Goal: Task Accomplishment & Management: Complete application form

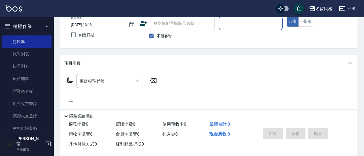
scroll to position [25, 0]
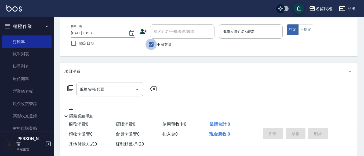
click at [154, 47] on input "不留客資" at bounding box center [150, 44] width 11 height 11
checkbox input "false"
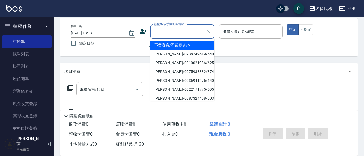
click at [164, 33] on input "顧客姓名/手機號碼/編號" at bounding box center [177, 31] width 51 height 9
click at [132, 48] on div "帳單日期 [DATE] 13:13 鎖定日期" at bounding box center [103, 36] width 64 height 24
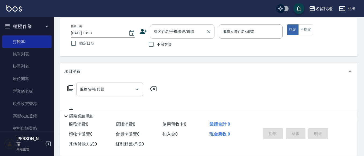
click at [184, 29] on input "顧客姓名/手機號碼/編號" at bounding box center [177, 31] width 51 height 9
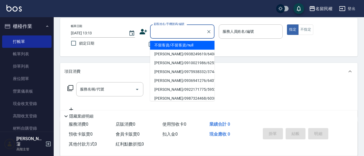
click at [97, 65] on div "項目消費" at bounding box center [208, 71] width 297 height 17
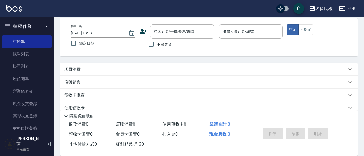
click at [128, 69] on div "項目消費" at bounding box center [205, 69] width 282 height 6
click at [243, 38] on div "服務人員姓名/編號" at bounding box center [251, 31] width 64 height 14
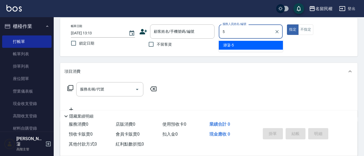
type input "瀞蓤-5"
type button "true"
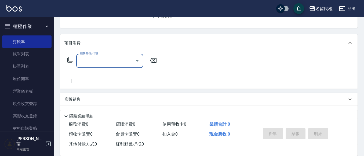
scroll to position [79, 0]
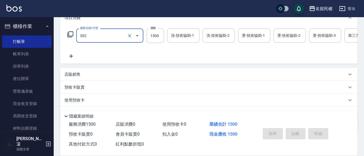
type input "燙髮(302)"
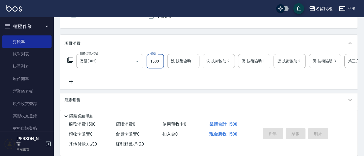
scroll to position [52, 0]
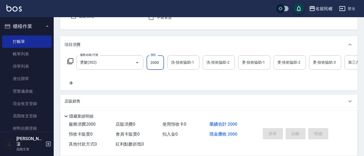
type input "2000"
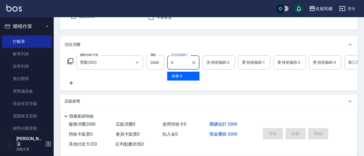
type input "微雅-9"
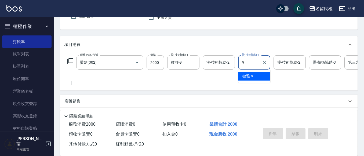
type input "微雅-9"
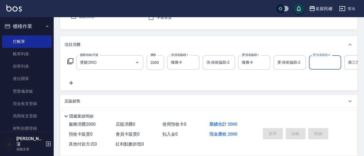
scroll to position [0, 17]
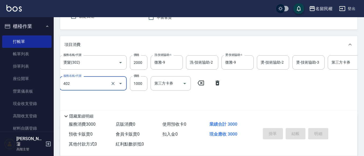
type input "染髮(402)"
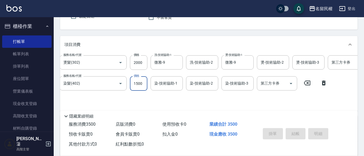
type input "1500"
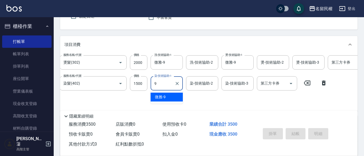
type input "微雅-9"
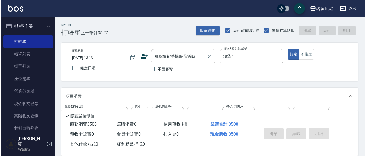
scroll to position [0, 0]
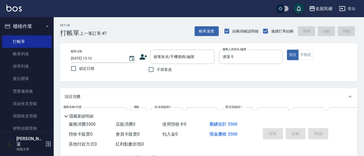
click at [160, 69] on span "不留客資" at bounding box center [164, 70] width 15 height 6
click at [157, 69] on input "不留客資" at bounding box center [150, 69] width 11 height 11
checkbox input "true"
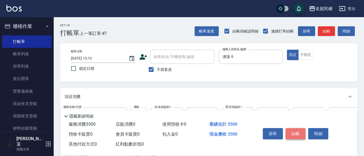
click at [295, 128] on button "結帳" at bounding box center [295, 133] width 20 height 11
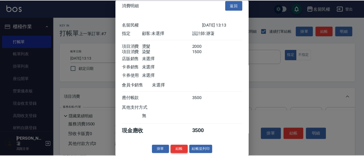
scroll to position [13, 0]
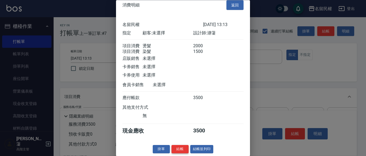
click at [176, 147] on button "結帳" at bounding box center [180, 149] width 17 height 8
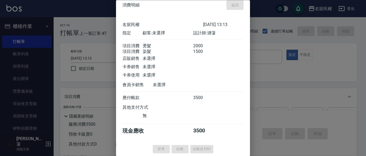
type input "[DATE] 14:15"
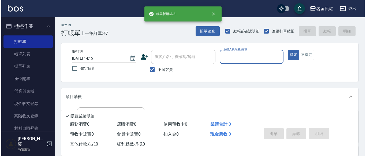
scroll to position [0, 0]
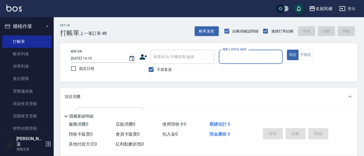
drag, startPoint x: 163, startPoint y: 71, endPoint x: 165, endPoint y: 67, distance: 3.9
click at [164, 70] on span "不留客資" at bounding box center [164, 70] width 15 height 6
click at [157, 70] on input "不留客資" at bounding box center [150, 69] width 11 height 11
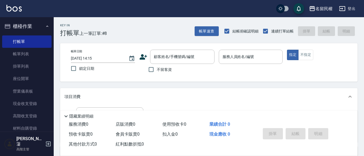
click at [166, 67] on span "不留客資" at bounding box center [164, 70] width 15 height 6
click at [157, 66] on input "不留客資" at bounding box center [150, 69] width 11 height 11
click at [163, 66] on label "不留客資" at bounding box center [158, 69] width 26 height 11
click at [157, 66] on input "不留客資" at bounding box center [150, 69] width 11 height 11
checkbox input "false"
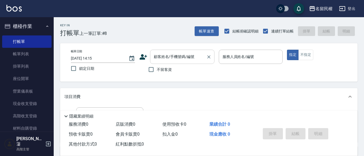
click at [166, 59] on input "顧客姓名/手機號碼/編號" at bounding box center [177, 56] width 51 height 9
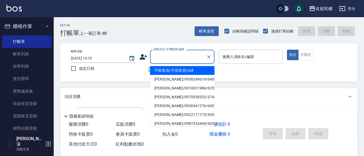
click at [144, 58] on icon at bounding box center [143, 56] width 8 height 5
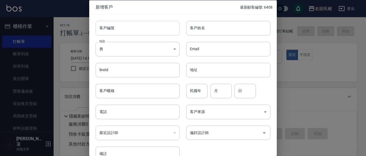
click at [137, 29] on input "客戶編號" at bounding box center [138, 28] width 84 height 14
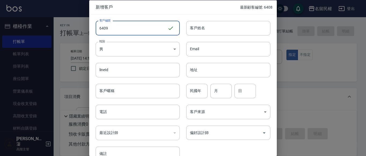
type input "6409"
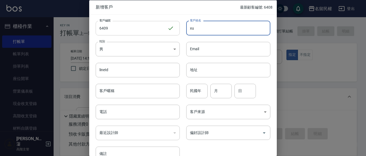
type input "x"
type input "[PERSON_NAME]"
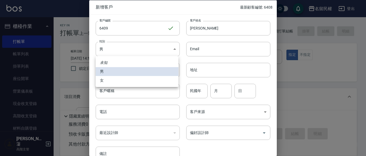
click at [122, 80] on li "女" at bounding box center [137, 80] width 83 height 9
type input "[DEMOGRAPHIC_DATA]"
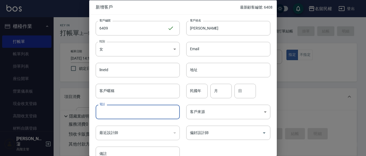
drag, startPoint x: 114, startPoint y: 116, endPoint x: 110, endPoint y: 115, distance: 3.8
click at [114, 116] on input "電話" at bounding box center [138, 112] width 84 height 14
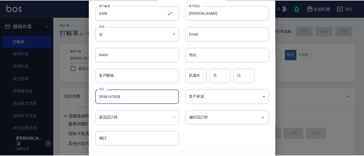
scroll to position [27, 0]
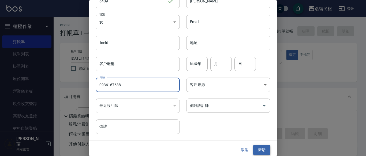
type input "0936167638"
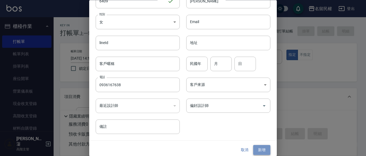
click at [262, 149] on button "新增" at bounding box center [261, 150] width 17 height 10
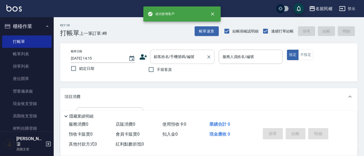
click at [187, 60] on input "顧客姓名/手機號碼/編號" at bounding box center [177, 56] width 51 height 9
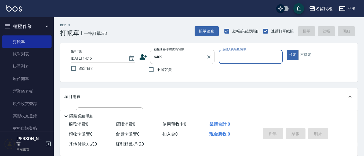
type input "[PERSON_NAME]/0936167638/6409"
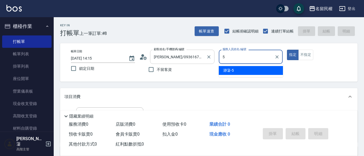
type input "瀞蓤-5"
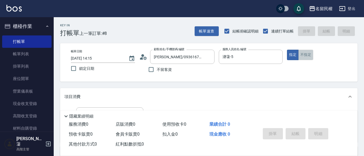
click at [306, 55] on button "不指定" at bounding box center [305, 55] width 15 height 10
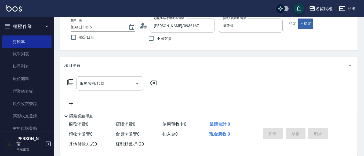
scroll to position [80, 0]
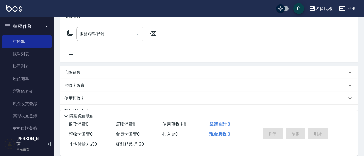
click at [119, 38] on input "服務名稱/代號" at bounding box center [106, 33] width 54 height 9
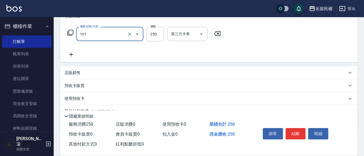
type input "不指定洗髮(101)"
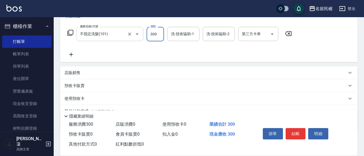
type input "300"
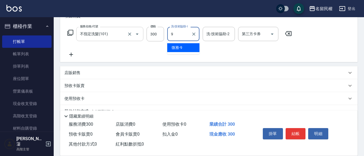
type input "微雅-9"
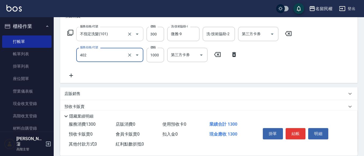
type input "染髮(402)"
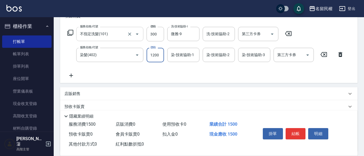
type input "1200"
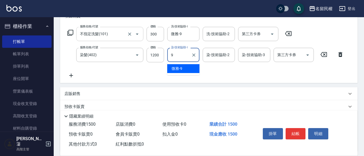
type input "微雅-9"
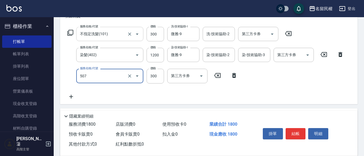
type input "頭皮隔離(507)"
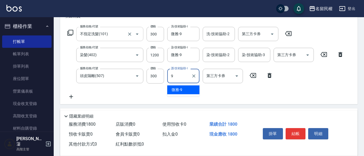
type input "微雅-9"
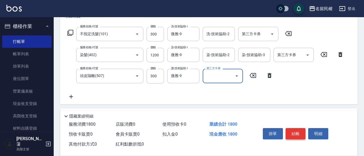
drag, startPoint x: 297, startPoint y: 131, endPoint x: 275, endPoint y: 128, distance: 22.7
click at [297, 130] on button "結帳" at bounding box center [295, 133] width 20 height 11
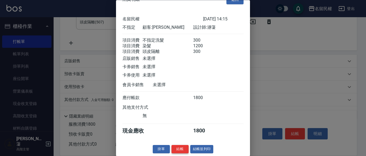
scroll to position [20, 0]
click at [176, 148] on button "結帳" at bounding box center [180, 149] width 17 height 8
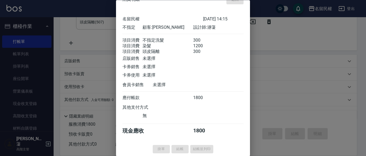
type input "[DATE] 14:41"
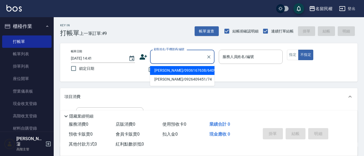
click at [184, 55] on input "顧客姓名/手機號碼/編號" at bounding box center [177, 56] width 51 height 9
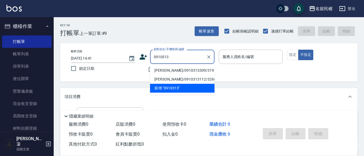
click at [189, 70] on li "[PERSON_NAME]/0910313309/319" at bounding box center [182, 70] width 64 height 9
type input "[PERSON_NAME]/0910313309/319"
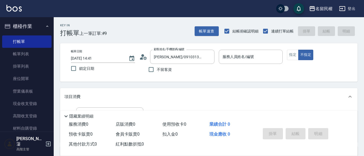
click at [143, 55] on circle at bounding box center [142, 55] width 3 height 3
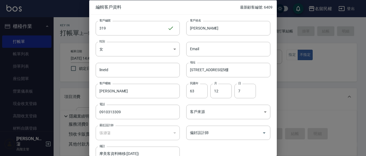
drag, startPoint x: 19, startPoint y: 106, endPoint x: 8, endPoint y: 105, distance: 11.0
click at [10, 105] on div "編輯客戶資料 最新顧客編號: 6409 客戶編號 319 ​ 客戶編號 客戶姓名 [PERSON_NAME] 客戶姓名 性別 女 [DEMOGRAPHIC_D…" at bounding box center [183, 78] width 366 height 156
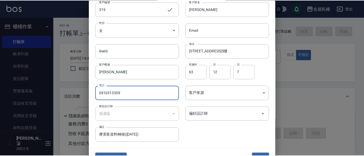
scroll to position [30, 0]
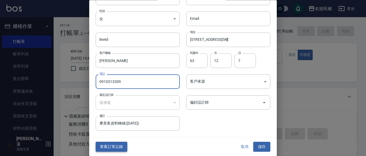
click at [114, 145] on button "查看訂單記錄" at bounding box center [112, 147] width 32 height 10
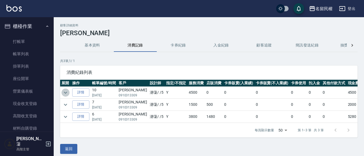
click at [67, 93] on icon "expand row" at bounding box center [65, 92] width 6 height 6
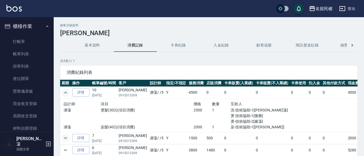
click at [66, 137] on icon "expand row" at bounding box center [65, 138] width 6 height 6
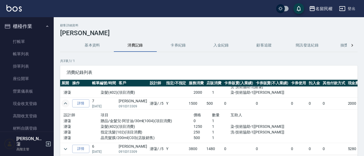
scroll to position [39, 0]
drag, startPoint x: 64, startPoint y: 143, endPoint x: 66, endPoint y: 139, distance: 5.3
click at [64, 146] on icon "expand row" at bounding box center [65, 149] width 6 height 6
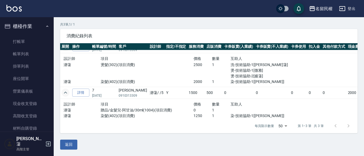
scroll to position [0, 0]
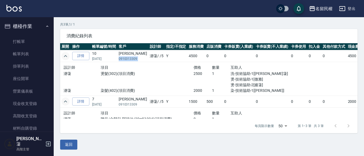
drag, startPoint x: 138, startPoint y: 58, endPoint x: 117, endPoint y: 57, distance: 20.9
click at [117, 57] on tr "詳情 10 [DATE] [PERSON_NAME]0910313309 瀞蓤 / /5 Y 4500 0 0 0 0 0 0 4500" at bounding box center [218, 56] width 316 height 12
copy p "0910313309"
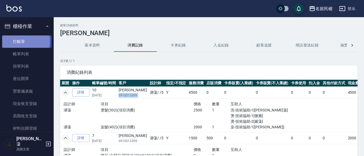
click at [19, 41] on link "打帳單" at bounding box center [26, 41] width 49 height 12
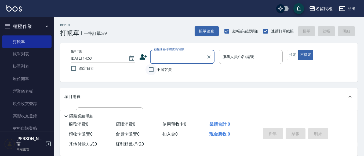
drag, startPoint x: 151, startPoint y: 69, endPoint x: 157, endPoint y: 69, distance: 5.9
click at [151, 69] on input "不留客資" at bounding box center [150, 69] width 11 height 11
checkbox input "true"
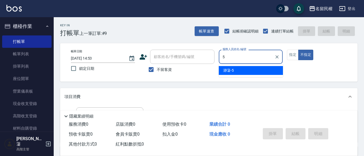
type input "5"
